Goal: Information Seeking & Learning: Check status

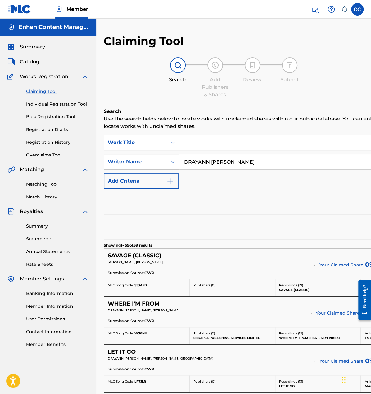
click at [31, 64] on span "Catalog" at bounding box center [30, 61] width 20 height 7
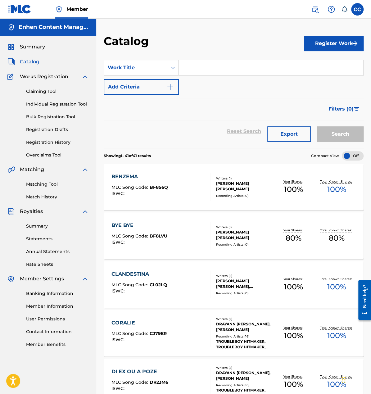
click at [26, 49] on span "Summary" at bounding box center [32, 46] width 25 height 7
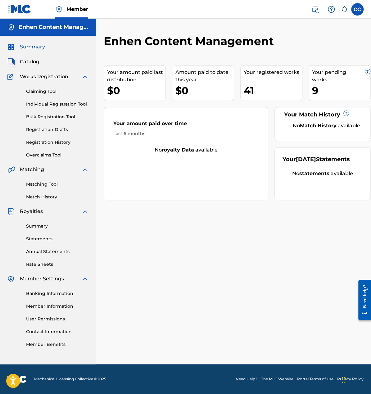
click at [359, 13] on label at bounding box center [357, 9] width 12 height 12
click at [358, 9] on input "CC [PERSON_NAME] [EMAIL_ADDRESS][DOMAIN_NAME] Notification Preferences Profile …" at bounding box center [358, 9] width 0 height 0
click at [298, 77] on link "Profile" at bounding box center [296, 78] width 12 height 6
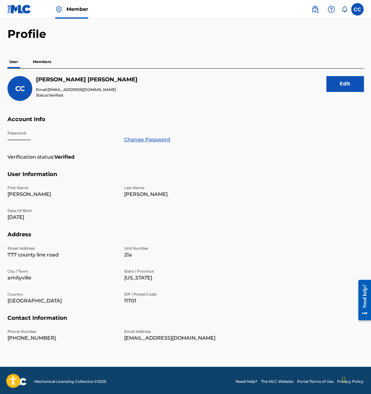
scroll to position [24, 0]
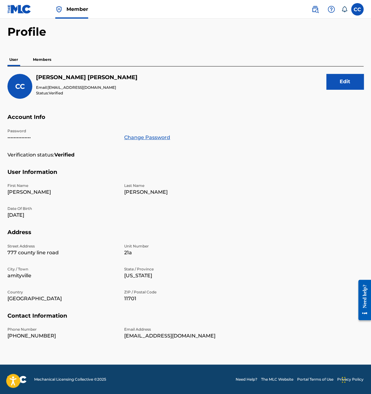
click at [337, 87] on button "Edit" at bounding box center [345, 82] width 37 height 16
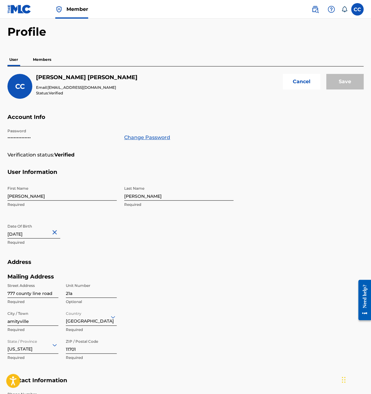
click at [27, 86] on div "CC" at bounding box center [19, 86] width 25 height 25
click at [302, 76] on button "Cancel" at bounding box center [301, 82] width 37 height 16
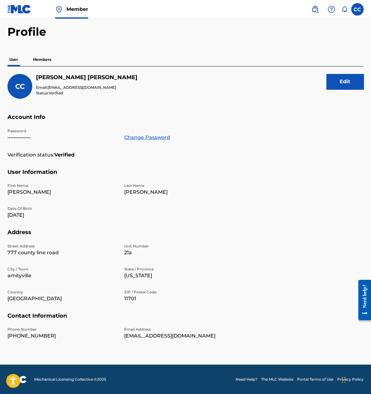
click at [38, 55] on p "Members" at bounding box center [42, 59] width 22 height 13
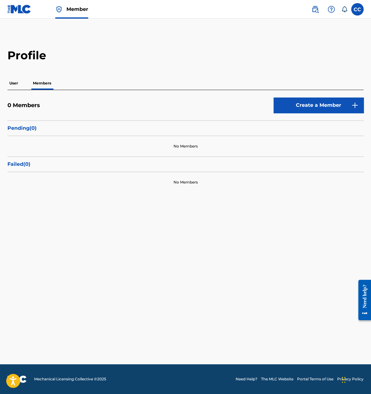
click at [16, 78] on p "User" at bounding box center [13, 83] width 12 height 13
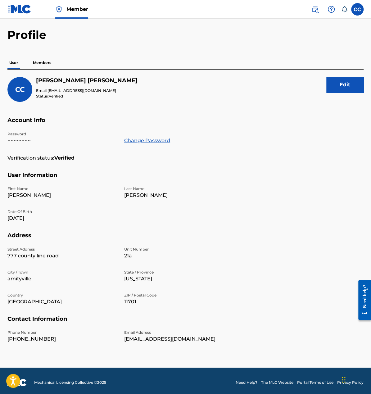
scroll to position [24, 0]
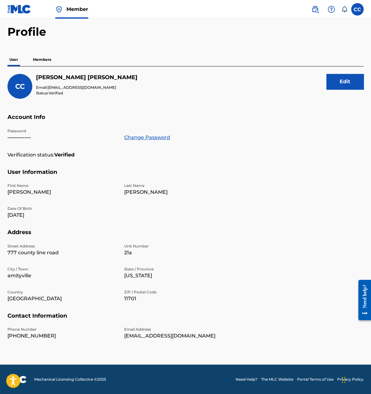
click at [83, 9] on span "Member" at bounding box center [77, 9] width 22 height 7
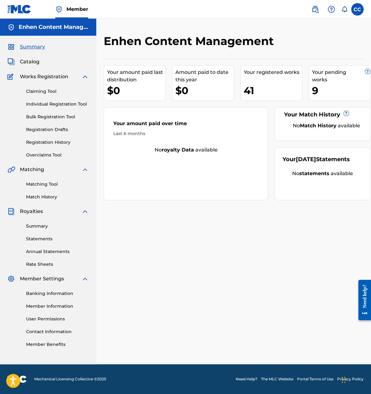
click at [315, 13] on link at bounding box center [315, 9] width 12 height 12
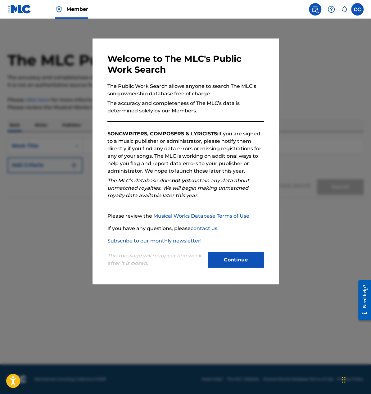
click at [222, 258] on button "Continue" at bounding box center [236, 260] width 56 height 16
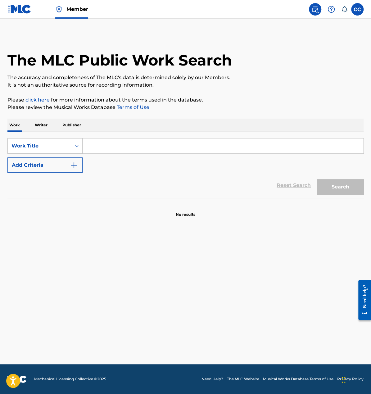
click at [119, 150] on input "Search Form" at bounding box center [223, 146] width 281 height 15
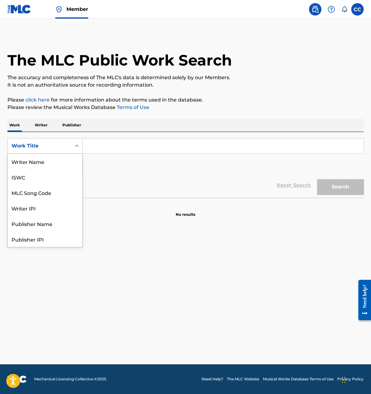
click at [73, 142] on div "Search Form" at bounding box center [76, 145] width 11 height 11
click at [68, 162] on div "Writer Name" at bounding box center [45, 162] width 75 height 16
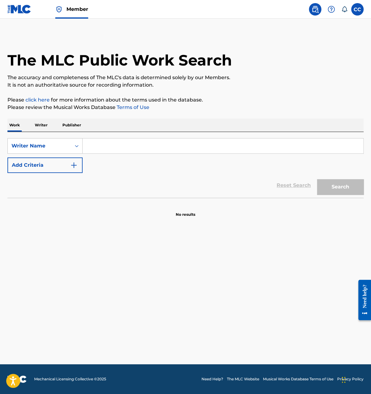
click at [121, 147] on input "Search Form" at bounding box center [223, 146] width 281 height 15
click at [317, 179] on button "Search" at bounding box center [340, 187] width 47 height 16
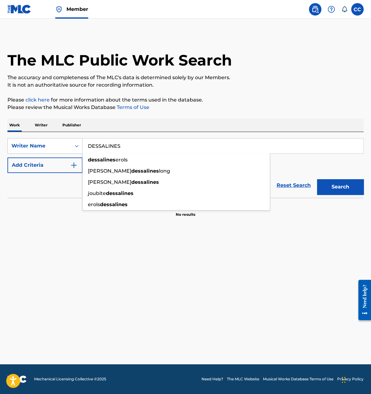
type input "DESSALINES"
click at [317, 179] on button "Search" at bounding box center [340, 187] width 47 height 16
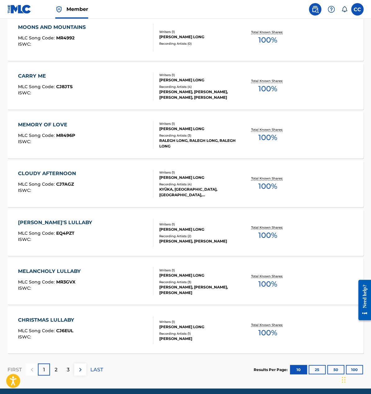
scroll to position [366, 0]
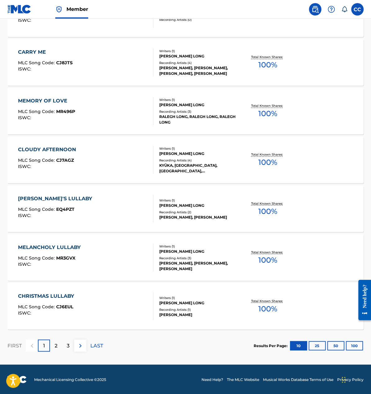
click at [355, 348] on button "100" at bounding box center [354, 345] width 17 height 9
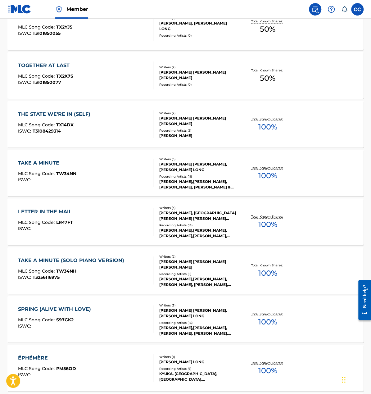
scroll to position [3298, 0]
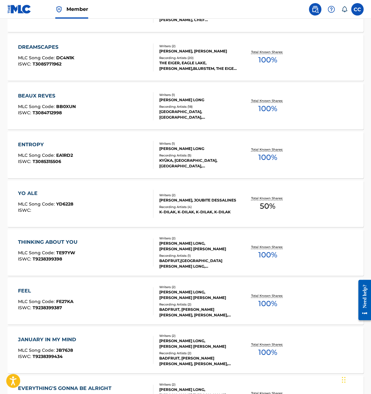
click at [202, 198] on div "[PERSON_NAME], JOUBITE DESSALINES" at bounding box center [198, 201] width 79 height 6
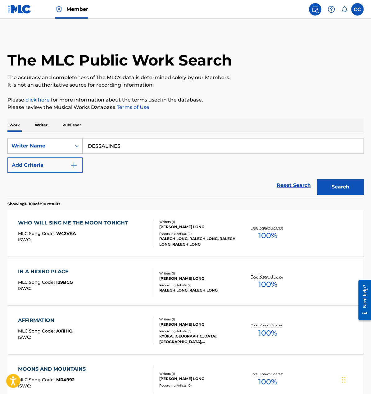
click at [137, 145] on input "DESSALINES" at bounding box center [223, 146] width 281 height 15
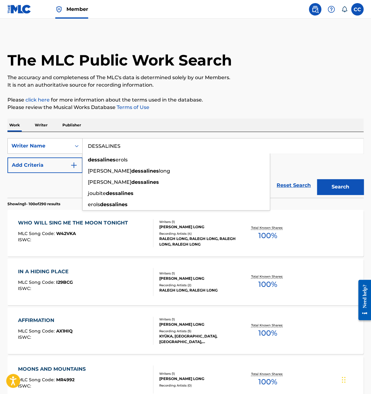
click at [137, 145] on input "DESSALINES" at bounding box center [223, 146] width 281 height 15
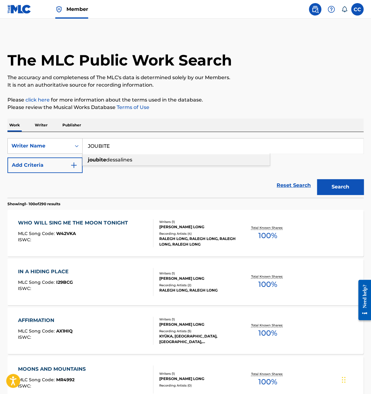
click at [147, 162] on div "joubite dessalines" at bounding box center [176, 159] width 187 height 11
type input "joubite dessalines"
click at [340, 186] on button "Search" at bounding box center [340, 187] width 47 height 16
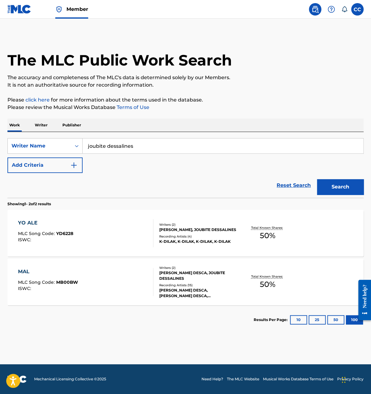
click at [53, 278] on div "MAL MLC Song Code : MB00BW ISWC :" at bounding box center [48, 282] width 60 height 28
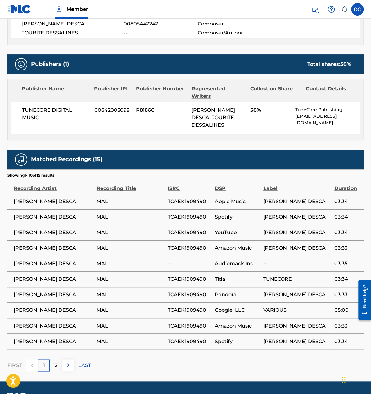
scroll to position [242, 0]
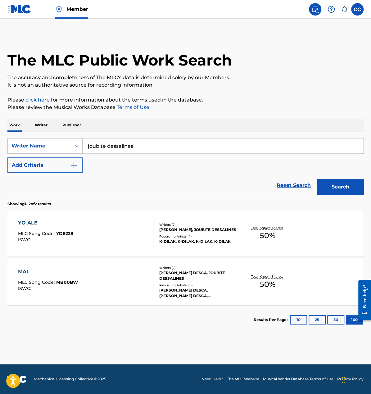
click at [157, 148] on input "joubite dessalines" at bounding box center [223, 146] width 281 height 15
type input "D"
click at [317, 179] on button "Search" at bounding box center [340, 187] width 47 height 16
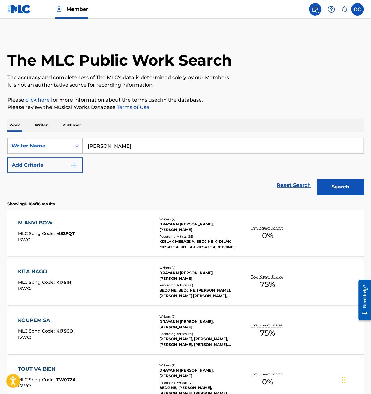
click at [163, 143] on input "[PERSON_NAME]" at bounding box center [223, 146] width 281 height 15
click at [163, 142] on input "[PERSON_NAME]" at bounding box center [223, 146] width 281 height 15
click at [163, 141] on input "[PERSON_NAME]" at bounding box center [223, 146] width 281 height 15
type input "[PERSON_NAME] [PERSON_NAME]"
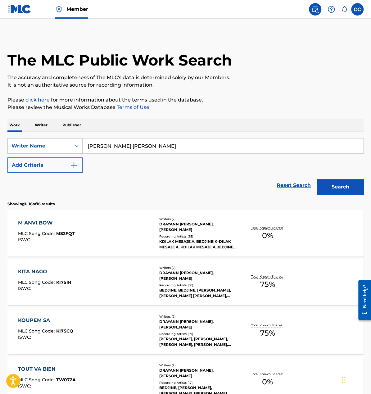
click at [338, 190] on button "Search" at bounding box center [340, 187] width 47 height 16
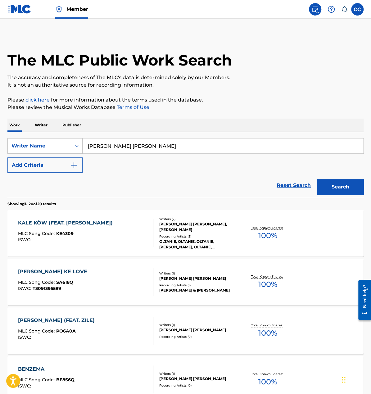
click at [69, 126] on p "Publisher" at bounding box center [72, 125] width 22 height 13
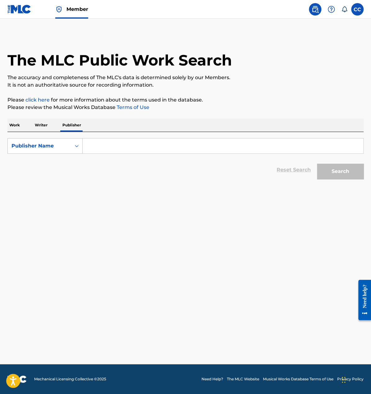
click at [119, 149] on input "Search Form" at bounding box center [223, 146] width 281 height 15
type input "enhen content management"
click at [317, 164] on button "Search" at bounding box center [340, 172] width 47 height 16
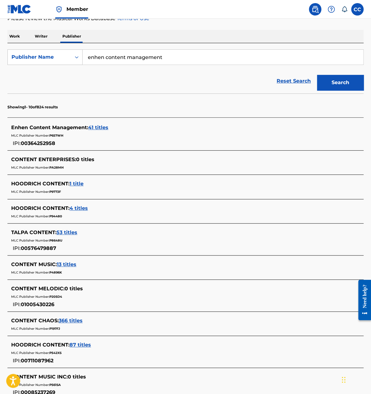
scroll to position [91, 0]
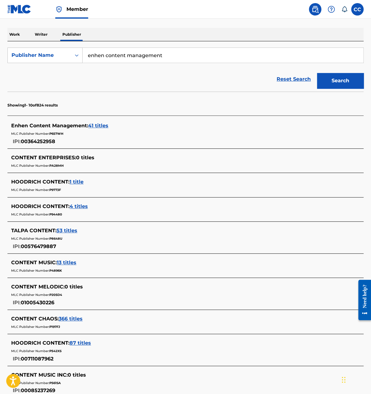
click at [97, 124] on span "41 titles" at bounding box center [98, 126] width 20 height 6
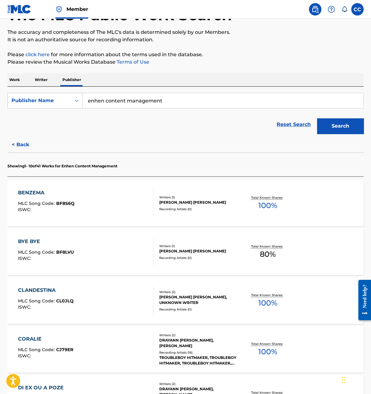
scroll to position [62, 0]
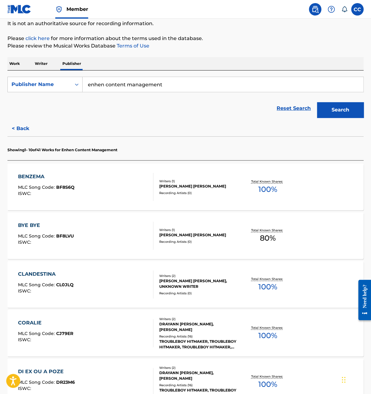
click at [214, 319] on div "Writers ( 2 )" at bounding box center [198, 319] width 79 height 5
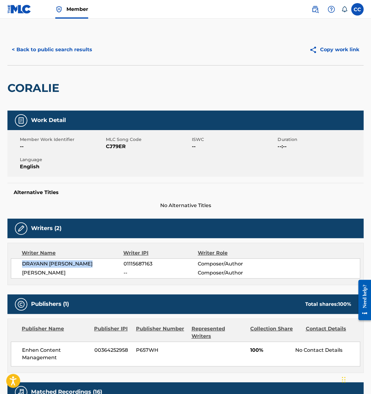
drag, startPoint x: 98, startPoint y: 264, endPoint x: 14, endPoint y: 263, distance: 84.2
click at [14, 263] on div "[PERSON_NAME] 01115687163 Composer/Author [PERSON_NAME] -- Composer/Author" at bounding box center [186, 269] width 350 height 20
copy span "DRAYANN [PERSON_NAME]"
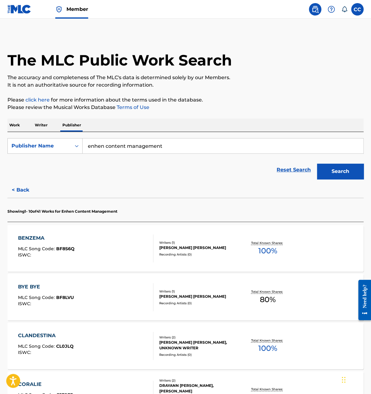
click at [139, 153] on input "enhen content management" at bounding box center [223, 146] width 281 height 15
paste input "DRAYANN [PERSON_NAME]"
type input "DRAYANN [PERSON_NAME]"
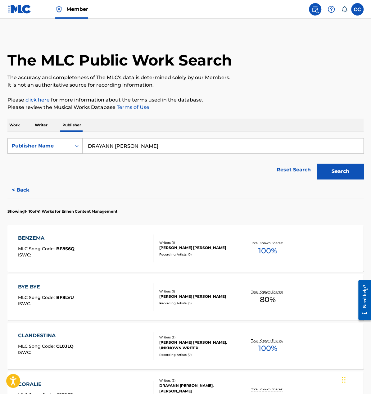
click at [331, 166] on button "Search" at bounding box center [340, 172] width 47 height 16
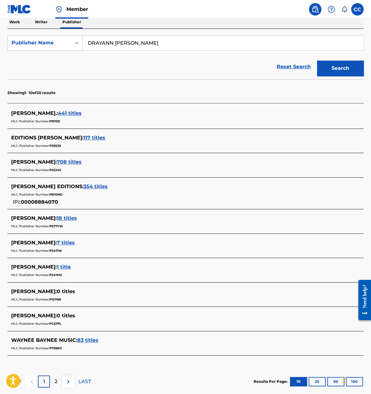
scroll to position [114, 0]
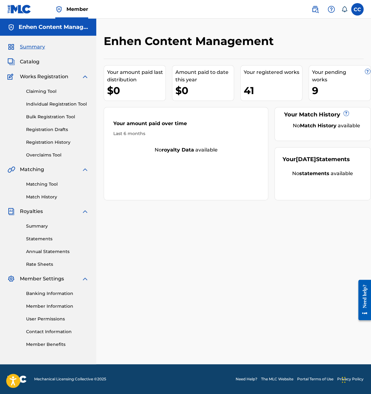
click at [247, 89] on div "41" at bounding box center [273, 91] width 58 height 14
click at [274, 73] on div "Your registered works" at bounding box center [273, 72] width 58 height 7
click at [33, 48] on span "Summary" at bounding box center [32, 46] width 25 height 7
click at [31, 62] on span "Catalog" at bounding box center [30, 61] width 20 height 7
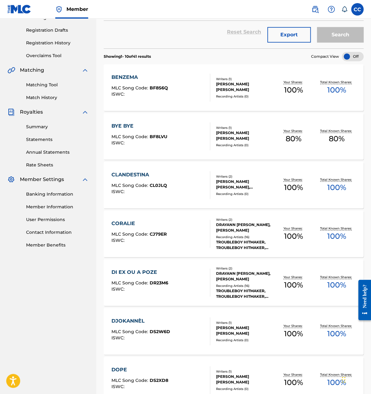
scroll to position [316, 0]
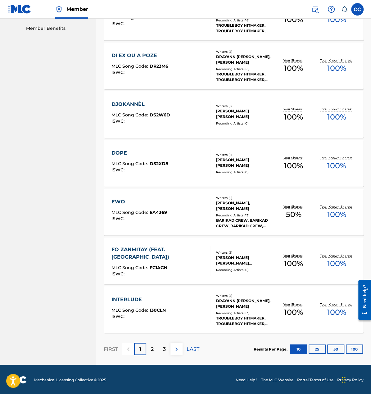
click at [131, 102] on div "DJOKANNÈL" at bounding box center [141, 104] width 59 height 7
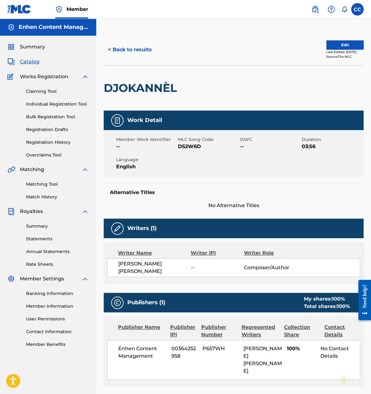
click at [348, 44] on button "Edit" at bounding box center [345, 44] width 37 height 9
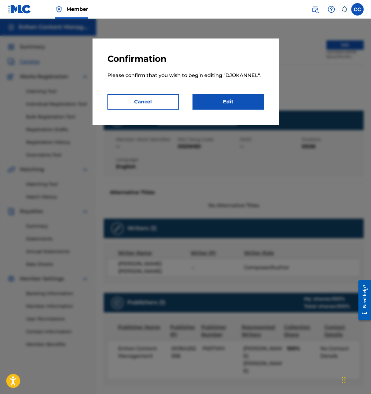
click at [254, 99] on link "Edit" at bounding box center [228, 102] width 71 height 16
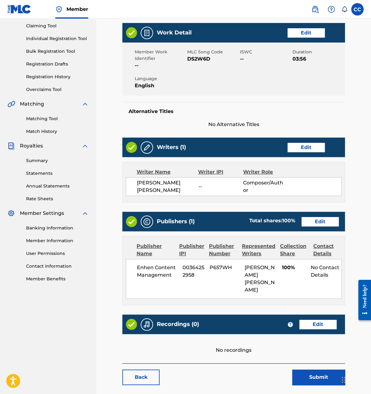
scroll to position [87, 0]
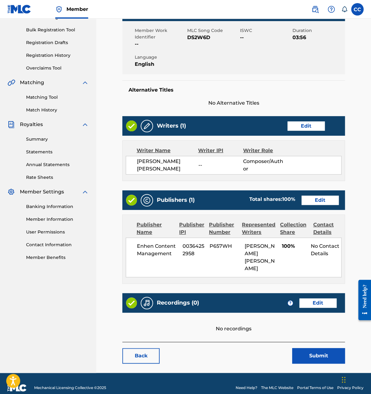
click at [327, 299] on link "Edit" at bounding box center [318, 303] width 37 height 9
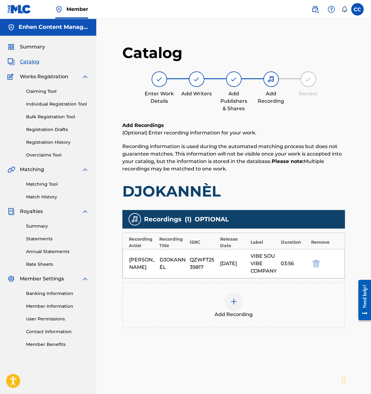
click at [309, 296] on div "Add Recording" at bounding box center [234, 305] width 222 height 26
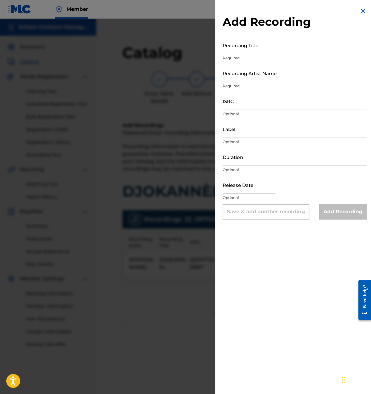
click at [363, 9] on img at bounding box center [363, 10] width 7 height 7
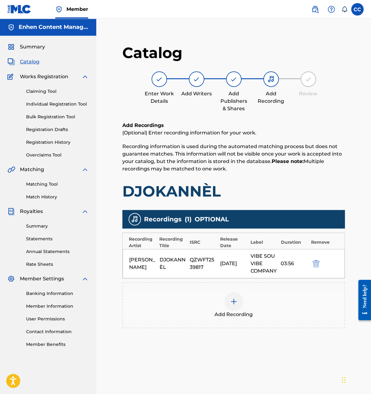
scroll to position [87, 0]
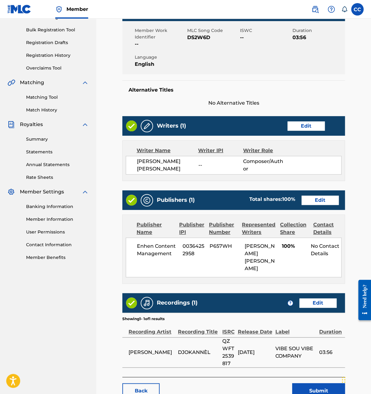
click at [149, 383] on link "Back" at bounding box center [140, 391] width 37 height 16
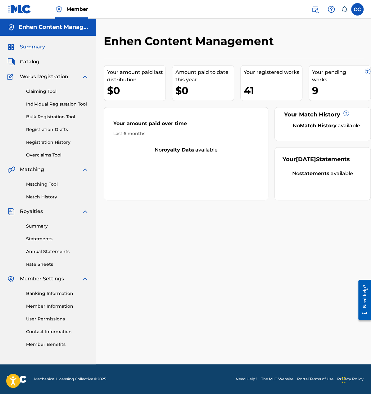
click at [265, 78] on div "Your registered works 41" at bounding box center [272, 83] width 62 height 36
click at [55, 141] on link "Registration History" at bounding box center [57, 142] width 63 height 7
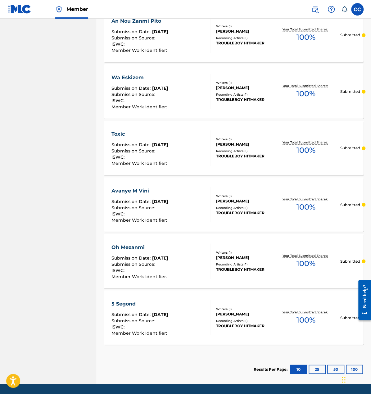
scroll to position [389, 0]
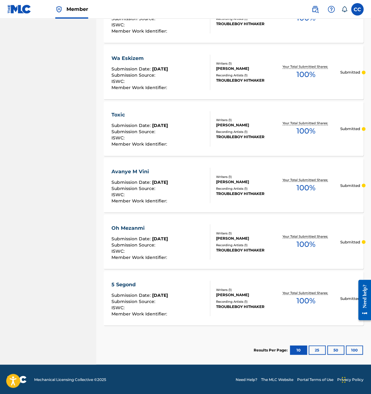
click at [320, 350] on button "25" at bounding box center [317, 350] width 17 height 9
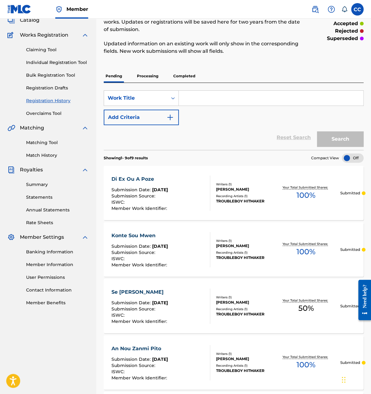
scroll to position [0, 0]
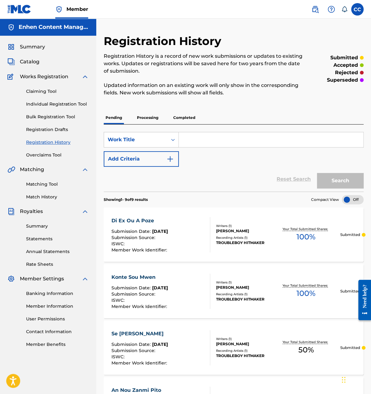
click at [144, 120] on p "Processing" at bounding box center [147, 117] width 25 height 13
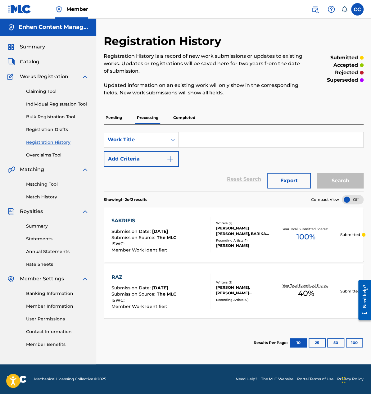
click at [190, 118] on p "Completed" at bounding box center [185, 117] width 26 height 13
